Goal: Information Seeking & Learning: Understand process/instructions

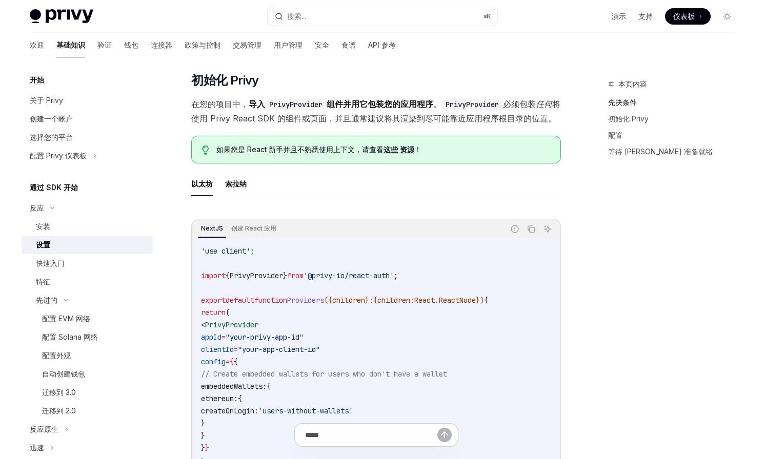
scroll to position [172, 0]
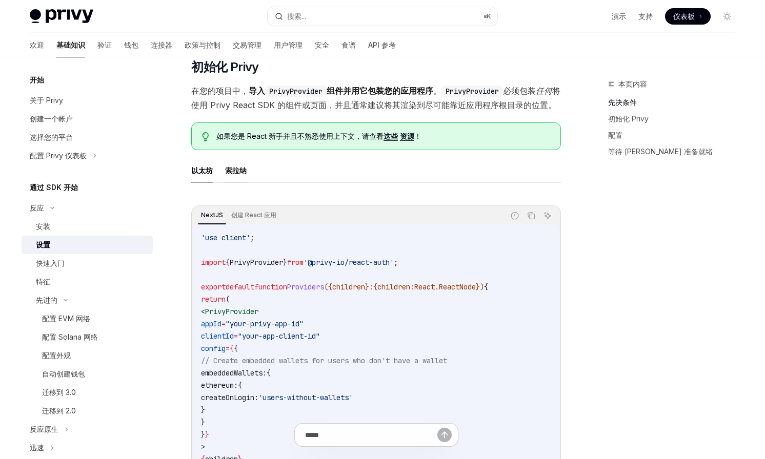
click at [244, 175] on font "索拉纳" at bounding box center [236, 170] width 22 height 9
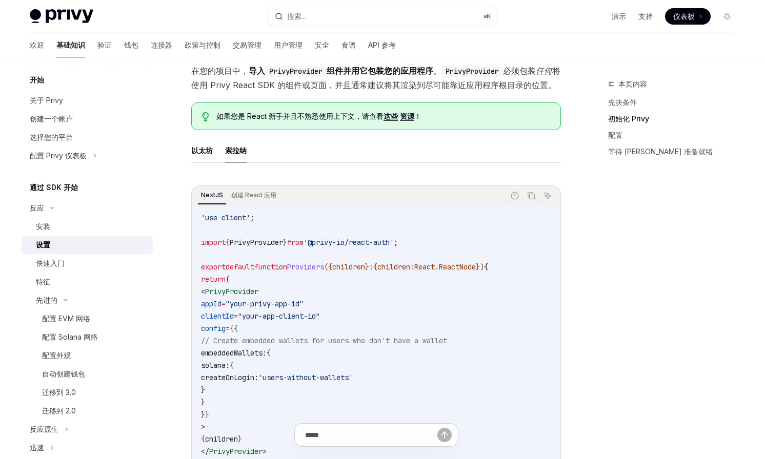
scroll to position [195, 0]
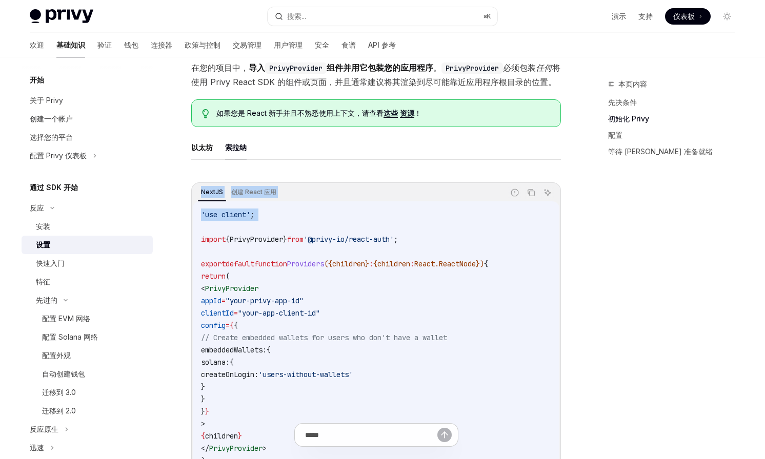
drag, startPoint x: 220, startPoint y: 237, endPoint x: 225, endPoint y: 194, distance: 43.8
click at [225, 194] on div "NextJS 创建 React 应用 报告错误代码 复制 询问人工智能 'use client' ; import { PrivyProvider } fro…" at bounding box center [376, 361] width 370 height 379
click at [301, 181] on div "以太坊 索拉纳 NextJS 创建 React 应用 报告错误代码 复制 询问人工智能 'use client' ; import { PrivyProvid…" at bounding box center [376, 343] width 370 height 416
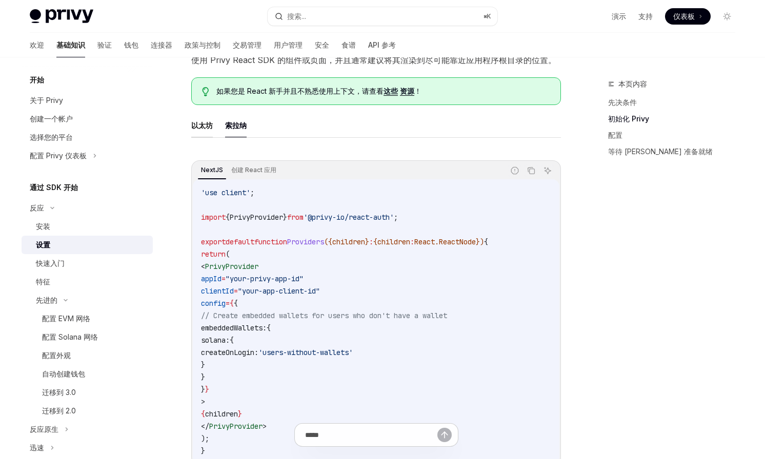
click at [199, 130] on font "以太坊" at bounding box center [202, 125] width 22 height 9
click at [218, 138] on ul "以太坊 索拉纳" at bounding box center [376, 125] width 370 height 25
click at [227, 130] on font "索拉纳" at bounding box center [236, 125] width 22 height 9
click at [199, 130] on font "以太坊" at bounding box center [202, 125] width 22 height 9
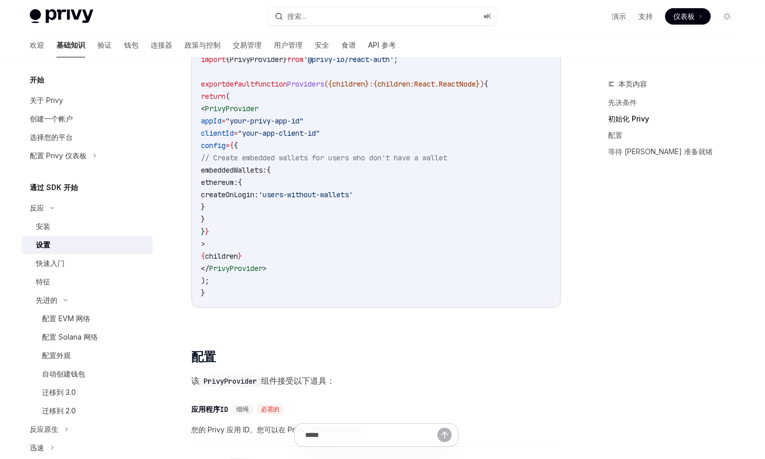
scroll to position [375, 0]
click at [61, 389] on font "迁移到 3.0" at bounding box center [59, 392] width 34 height 9
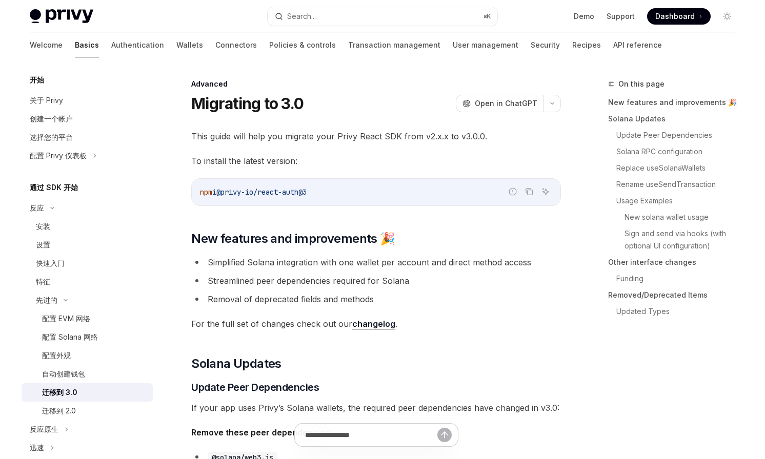
type textarea "*"
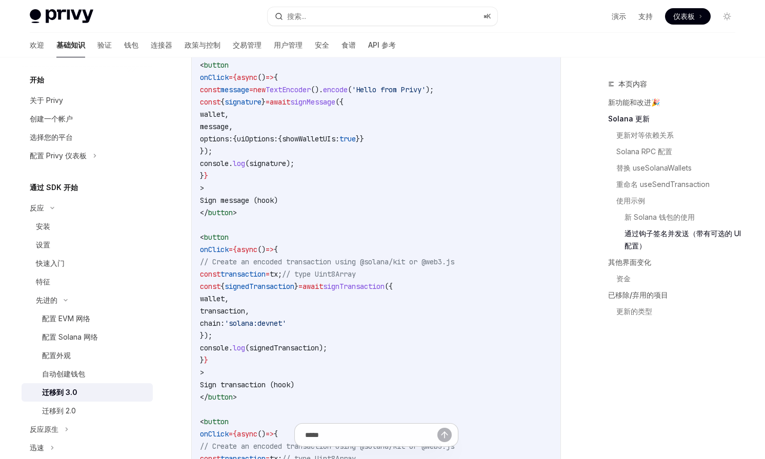
scroll to position [2422, 0]
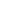
type textarea "*"
